Goal: Task Accomplishment & Management: Manage account settings

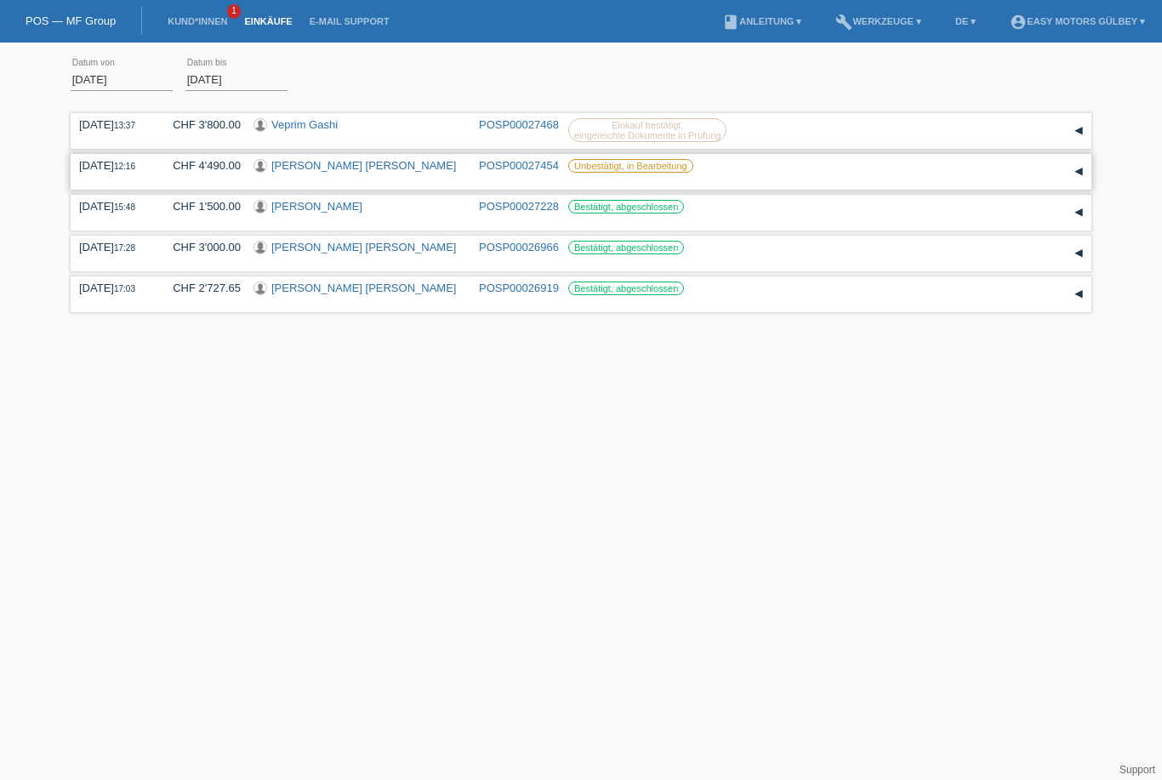
click at [707, 167] on div "Unbestätigt, in Bearbeitung" at bounding box center [661, 166] width 187 height 14
click at [419, 162] on link "[PERSON_NAME] [PERSON_NAME]" at bounding box center [363, 165] width 185 height 13
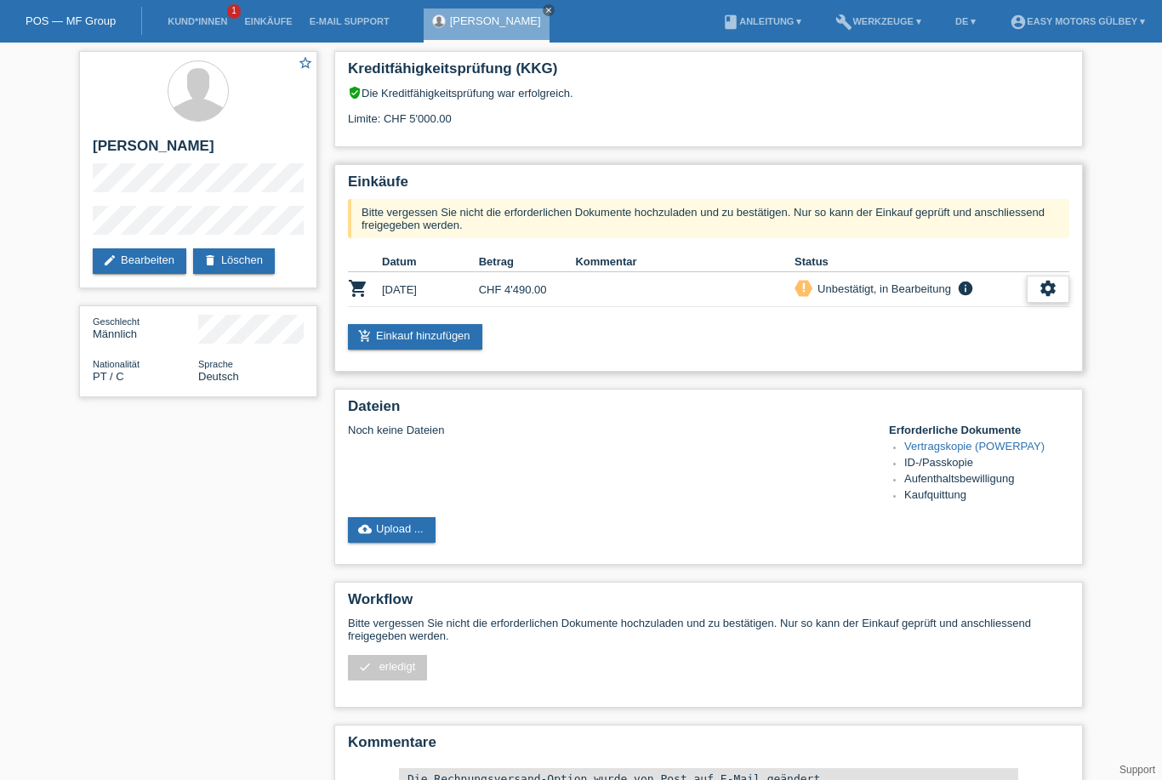
click at [1050, 298] on icon "settings" at bounding box center [1047, 288] width 19 height 19
click at [1044, 379] on span "Vertrag herunterladen" at bounding box center [1015, 378] width 112 height 20
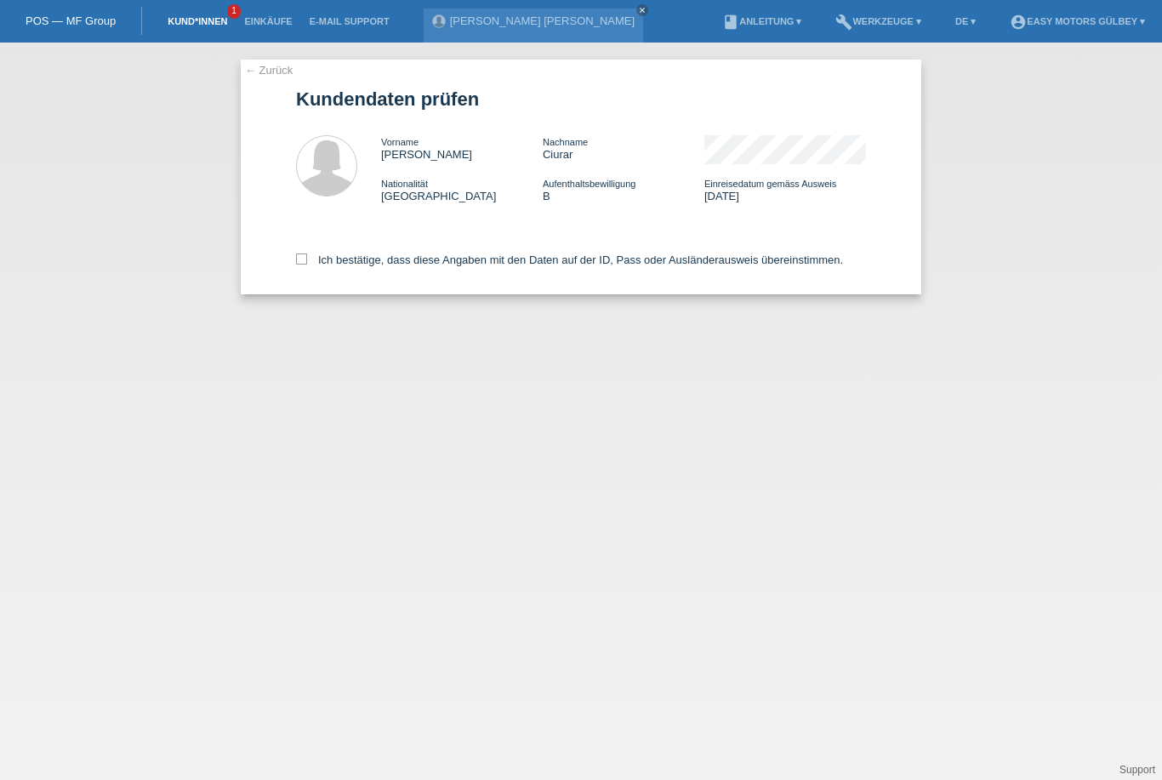
click at [177, 16] on link "Kund*innen" at bounding box center [197, 21] width 77 height 10
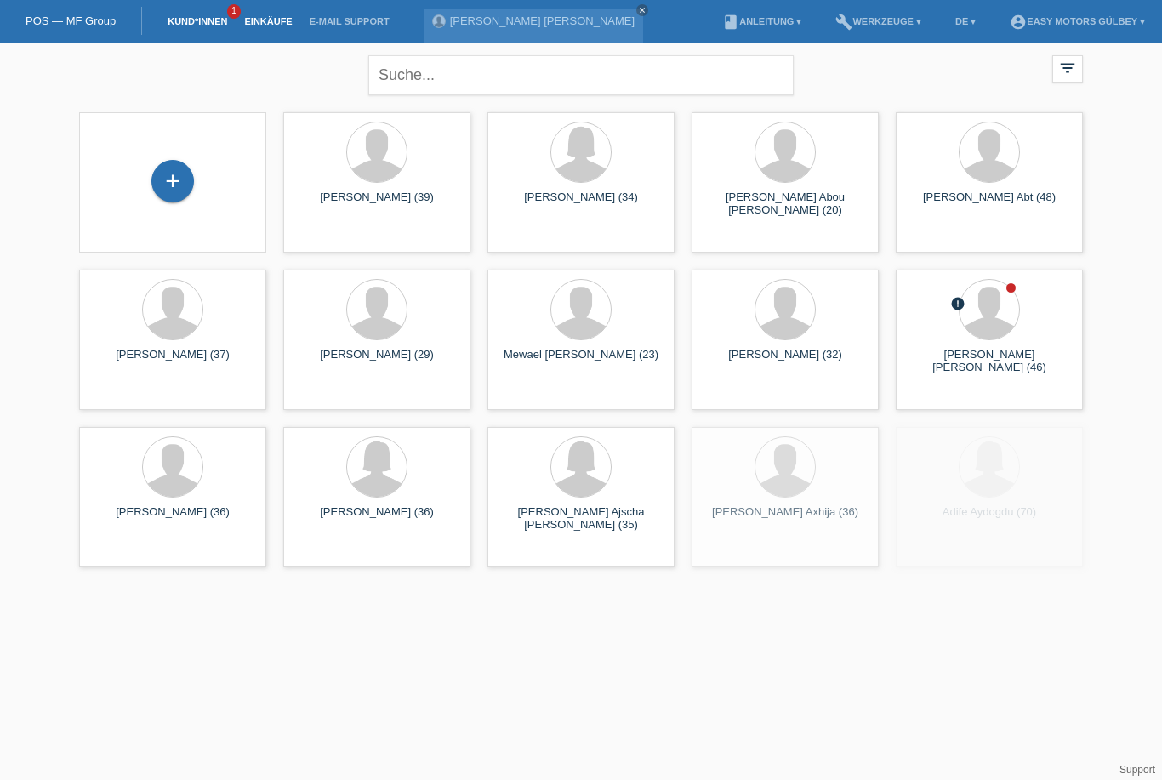
click at [285, 18] on link "Einkäufe" at bounding box center [268, 21] width 65 height 10
